Goal: Task Accomplishment & Management: Manage account settings

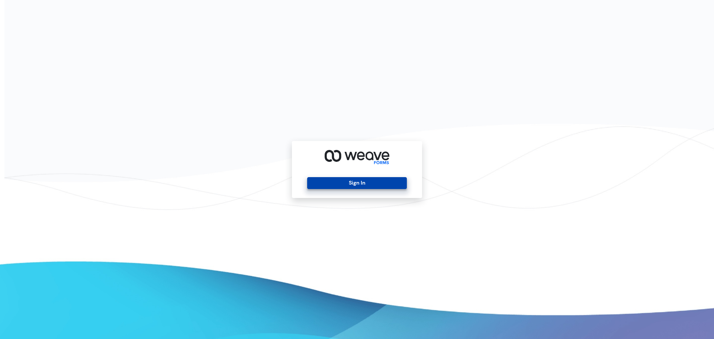
click at [388, 180] on button "Sign In" at bounding box center [356, 183] width 99 height 12
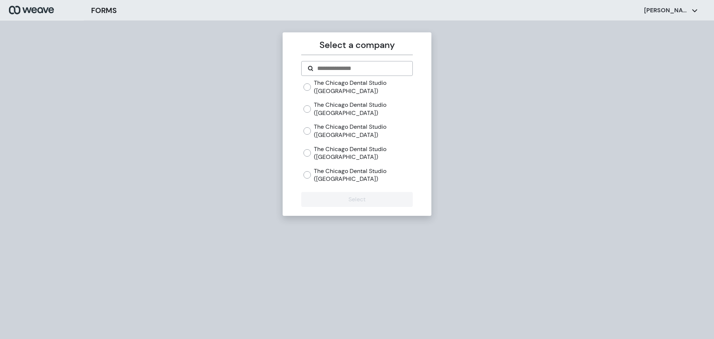
click at [303, 126] on div "The [GEOGRAPHIC_DATA] ([GEOGRAPHIC_DATA]) The Chicago Dental Studio ([GEOGRAPHI…" at bounding box center [356, 134] width 111 height 110
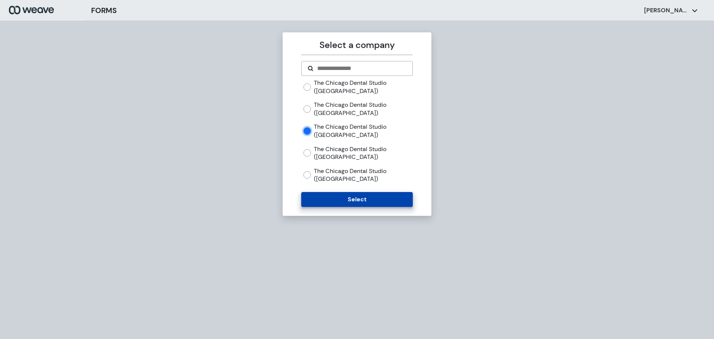
click at [345, 202] on button "Select" at bounding box center [356, 199] width 111 height 15
